Goal: Information Seeking & Learning: Find specific fact

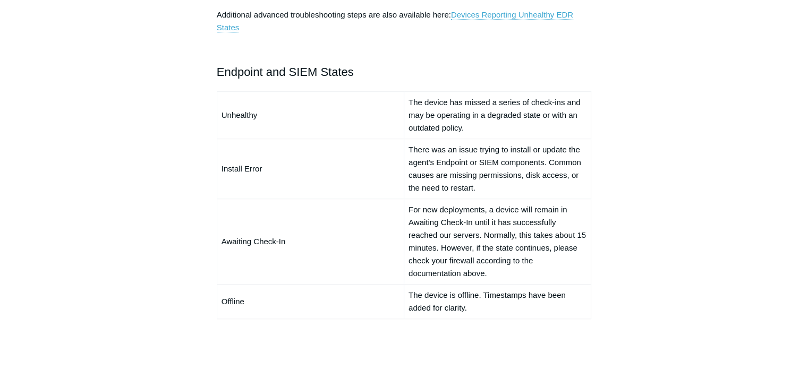
scroll to position [796, 0]
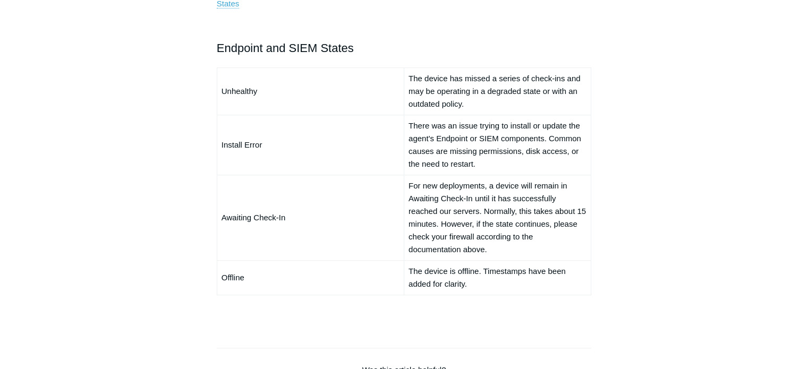
click at [442, 82] on td "The device has missed a series of check-ins and may be operating in a degraded …" at bounding box center [497, 90] width 187 height 47
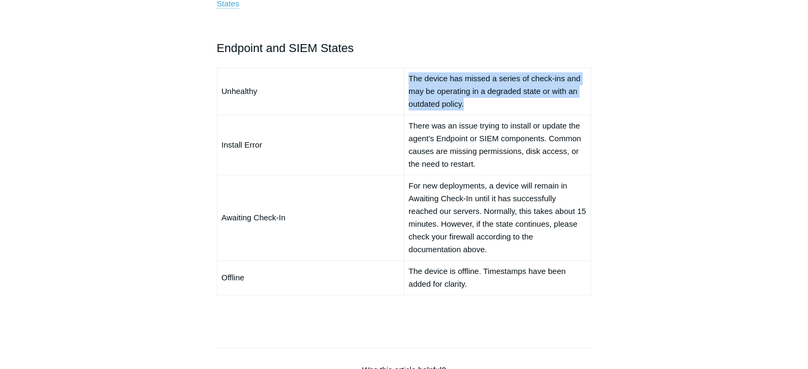
drag, startPoint x: 410, startPoint y: 78, endPoint x: 568, endPoint y: 97, distance: 158.9
click at [568, 97] on td "The device has missed a series of check-ins and may be operating in a degraded …" at bounding box center [497, 90] width 187 height 47
click at [497, 80] on td "The device has missed a series of check-ins and may be operating in a degraded …" at bounding box center [497, 90] width 187 height 47
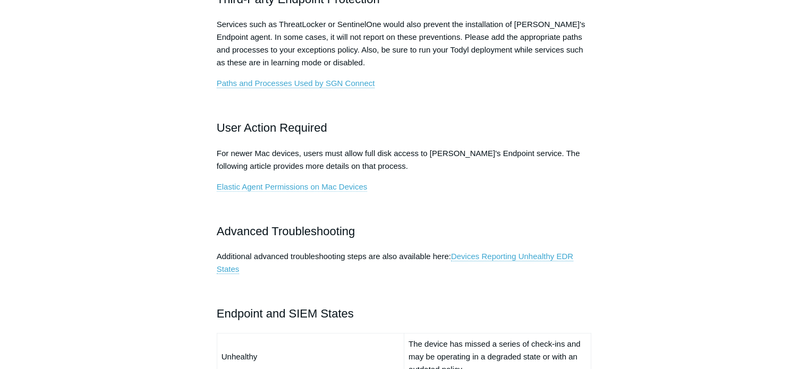
scroll to position [584, 0]
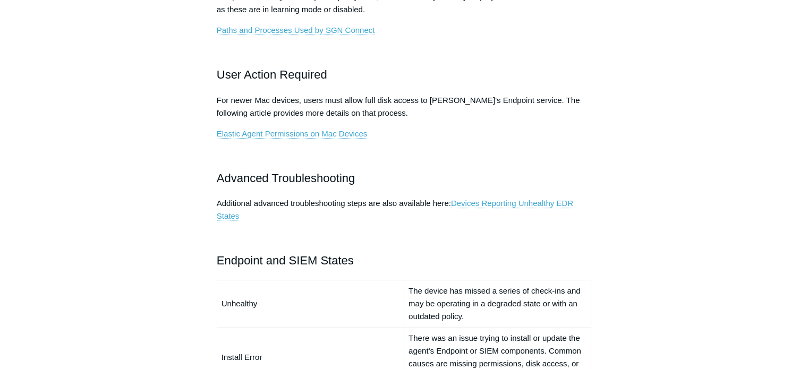
click at [526, 201] on link "Devices Reporting Unhealthy EDR States" at bounding box center [395, 210] width 356 height 22
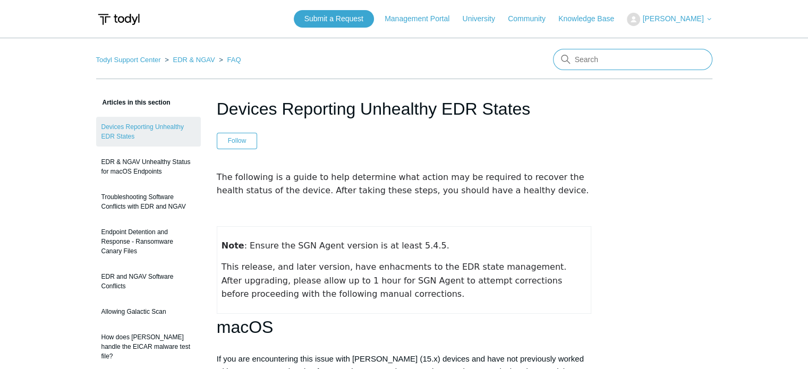
click at [633, 63] on input "Search" at bounding box center [632, 59] width 159 height 21
type input "Arm64"
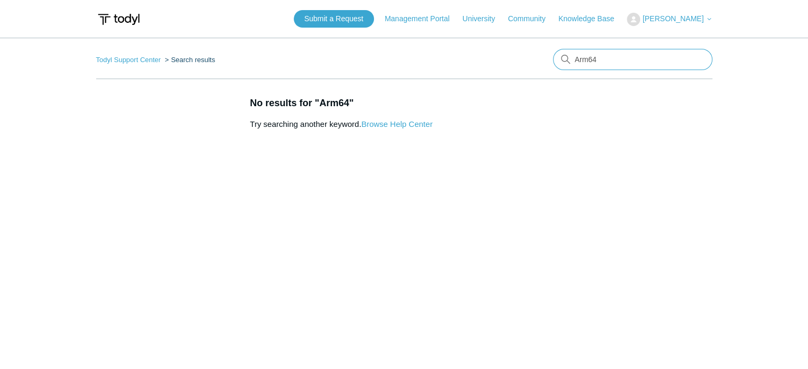
click at [633, 63] on input "Arm64" at bounding box center [632, 59] width 159 height 21
type input "Arm"
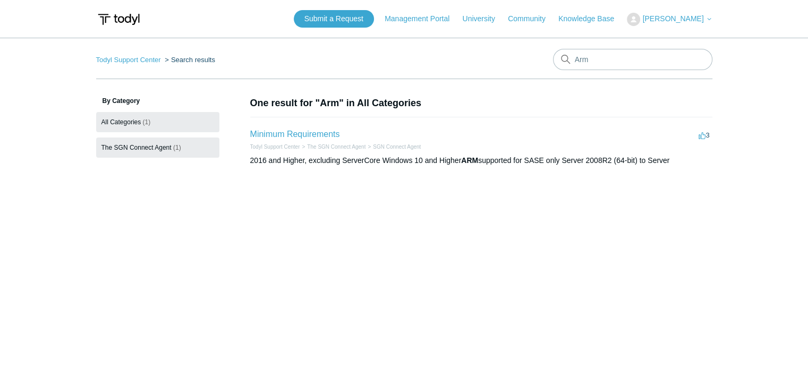
click at [153, 147] on span "The SGN Connect Agent" at bounding box center [136, 147] width 70 height 7
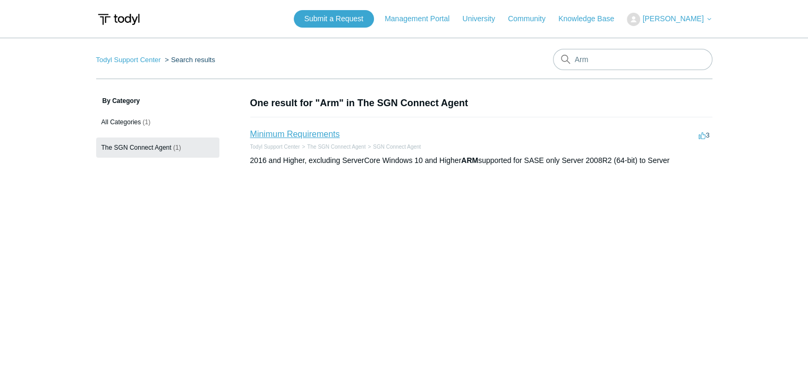
click at [305, 136] on link "Minimum Requirements" at bounding box center [295, 134] width 90 height 9
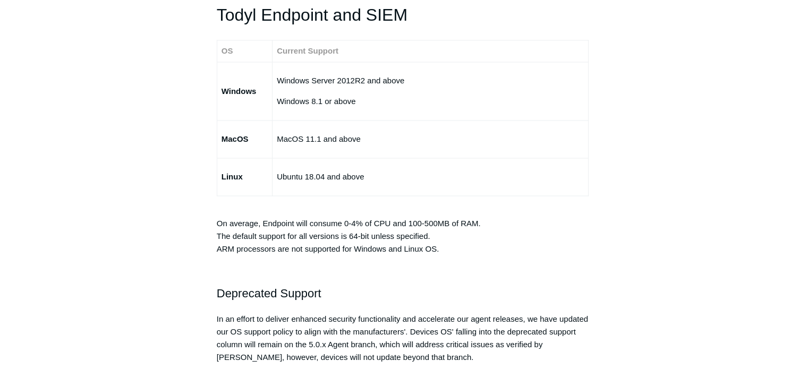
scroll to position [1805, 0]
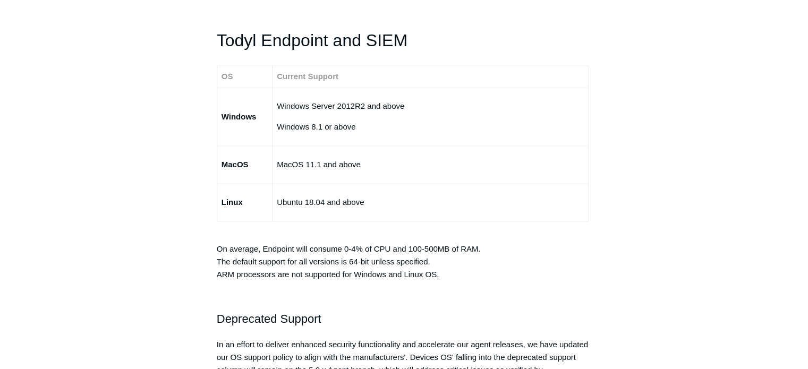
click at [51, 203] on main "Todyl Support Center The SGN Connect Agent SGN Connect Agent Articles in this s…" at bounding box center [404, 68] width 808 height 3673
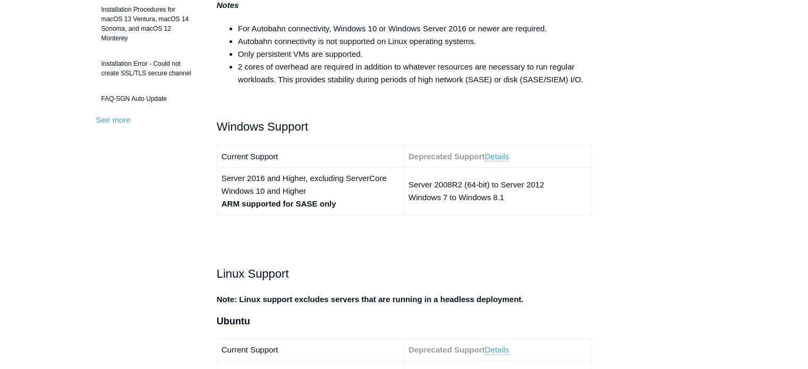
scroll to position [372, 0]
